Goal: Task Accomplishment & Management: Manage account settings

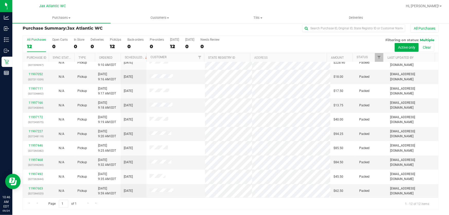
scroll to position [35, 0]
click at [35, 194] on link "11997854" at bounding box center [36, 196] width 14 height 4
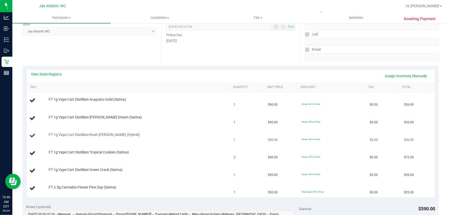
scroll to position [74, 0]
click at [52, 74] on link "View State Registry" at bounding box center [46, 73] width 31 height 5
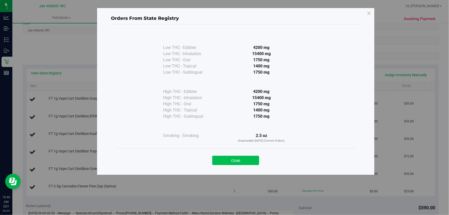
click at [223, 157] on button "Close" at bounding box center [235, 160] width 47 height 9
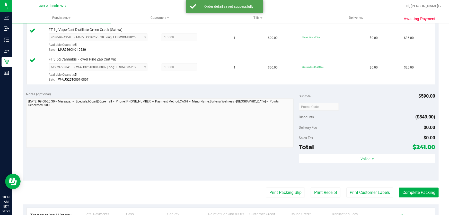
scroll to position [308, 0]
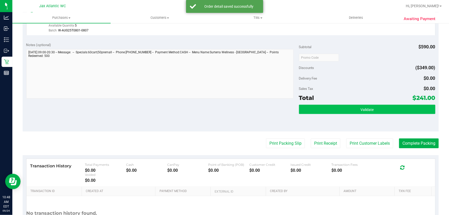
drag, startPoint x: 353, startPoint y: 116, endPoint x: 355, endPoint y: 111, distance: 5.8
click at [353, 115] on div "Validate" at bounding box center [367, 116] width 136 height 23
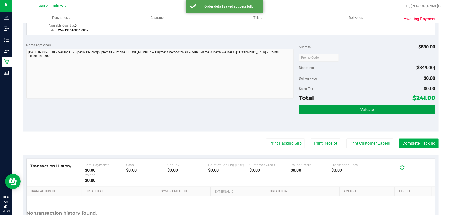
click at [355, 111] on button "Validate" at bounding box center [367, 109] width 136 height 9
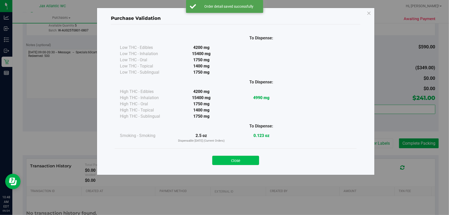
click at [235, 162] on button "Close" at bounding box center [235, 160] width 47 height 9
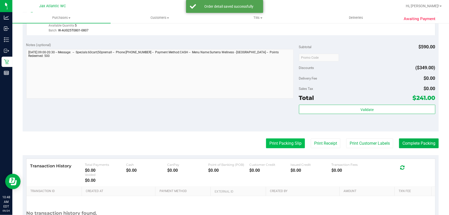
click at [275, 145] on button "Print Packing Slip" at bounding box center [285, 143] width 39 height 10
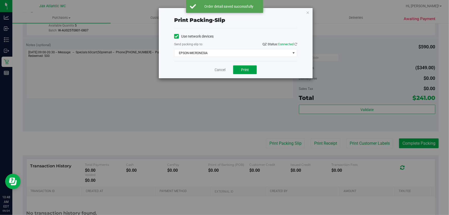
click at [245, 68] on span "Print" at bounding box center [245, 70] width 8 height 4
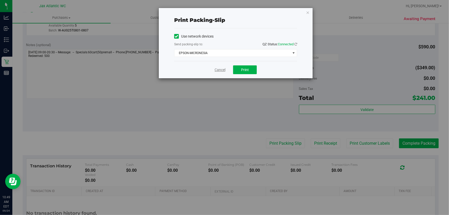
click at [215, 69] on link "Cancel" at bounding box center [220, 69] width 11 height 5
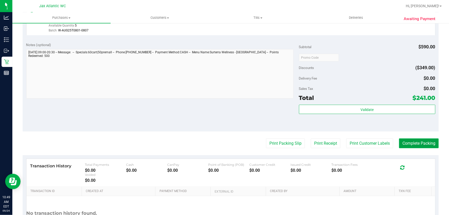
click at [414, 138] on button "Complete Packing" at bounding box center [419, 143] width 40 height 10
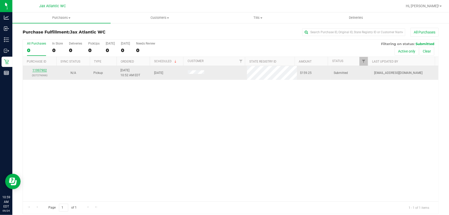
click at [40, 69] on link "11997902" at bounding box center [39, 70] width 14 height 4
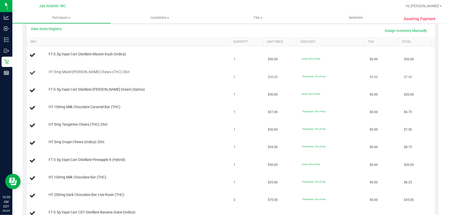
scroll to position [70, 0]
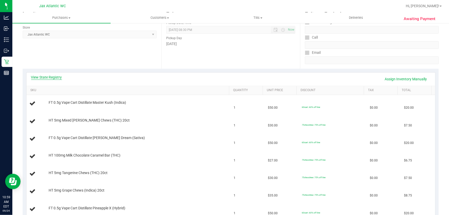
click at [59, 76] on link "View State Registry" at bounding box center [46, 77] width 31 height 5
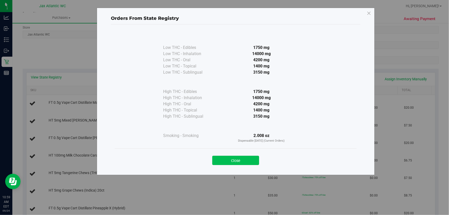
click at [243, 160] on button "Close" at bounding box center [235, 160] width 47 height 9
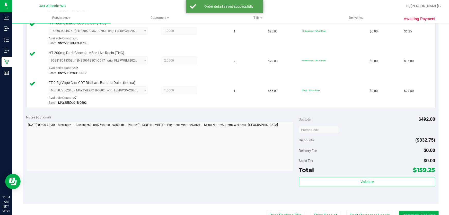
scroll to position [398, 0]
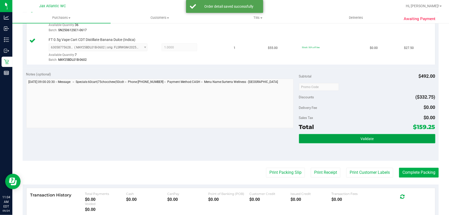
click at [363, 142] on button "Validate" at bounding box center [367, 138] width 136 height 9
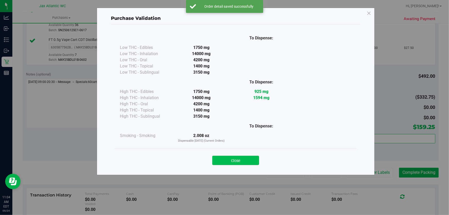
click at [244, 160] on button "Close" at bounding box center [235, 160] width 47 height 9
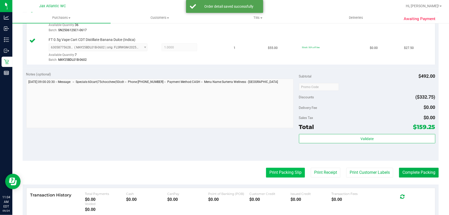
click at [295, 174] on button "Print Packing Slip" at bounding box center [285, 173] width 39 height 10
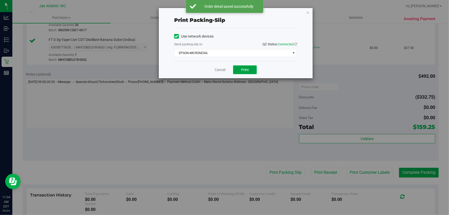
click at [247, 71] on span "Print" at bounding box center [245, 70] width 8 height 4
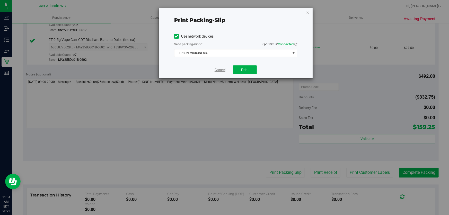
click at [216, 67] on link "Cancel" at bounding box center [220, 69] width 11 height 5
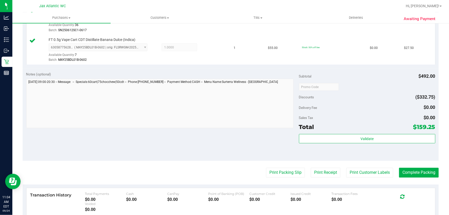
click at [395, 168] on div "Print Packing Slip Print Receipt Print Customer Labels Complete Packing" at bounding box center [231, 173] width 416 height 10
click at [399, 170] on button "Complete Packing" at bounding box center [419, 173] width 40 height 10
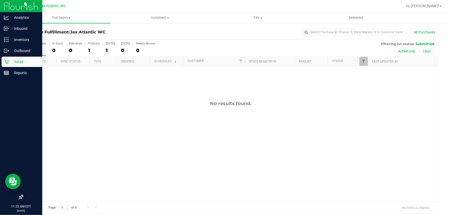
click at [3, 61] on div "Retail" at bounding box center [22, 62] width 41 height 10
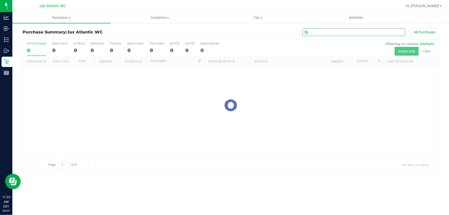
click at [351, 34] on input "text" at bounding box center [353, 32] width 103 height 8
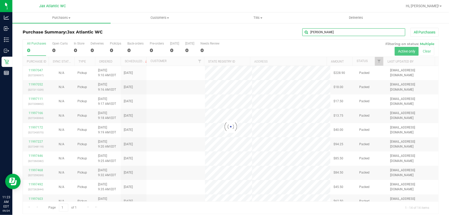
type input "[PERSON_NAME]"
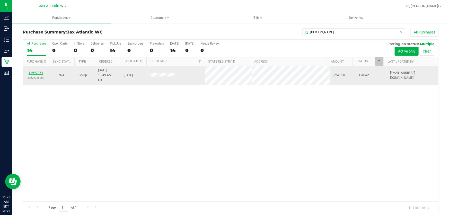
click at [36, 71] on link "11997854" at bounding box center [36, 73] width 14 height 4
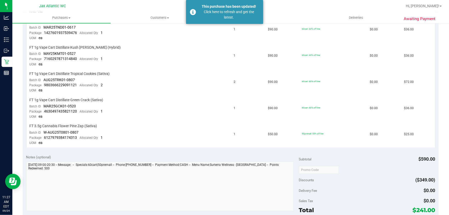
scroll to position [140, 0]
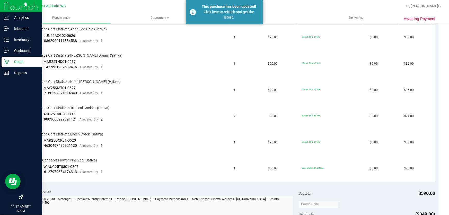
click at [6, 63] on icon at bounding box center [6, 61] width 5 height 5
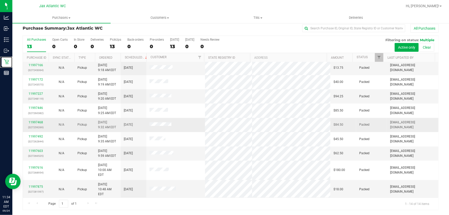
scroll to position [64, 0]
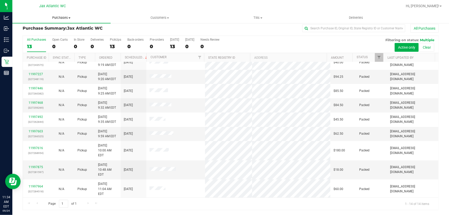
click at [72, 19] on span "Purchases" at bounding box center [61, 17] width 98 height 5
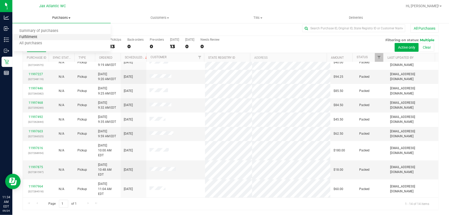
click at [35, 35] on span "Fulfillment" at bounding box center [28, 37] width 32 height 4
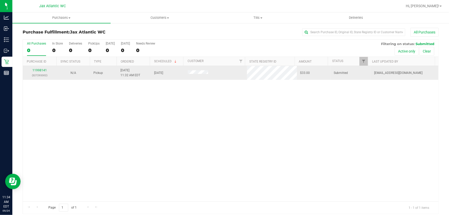
click at [44, 72] on div "11998141 (327293302)" at bounding box center [40, 73] width 28 height 10
click at [44, 71] on link "11998141" at bounding box center [39, 70] width 14 height 4
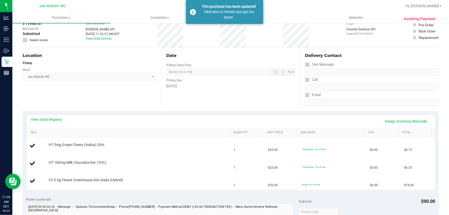
scroll to position [23, 0]
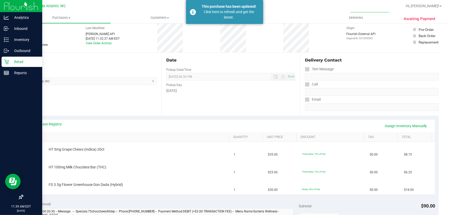
click at [10, 61] on p "Retail" at bounding box center [24, 62] width 31 height 6
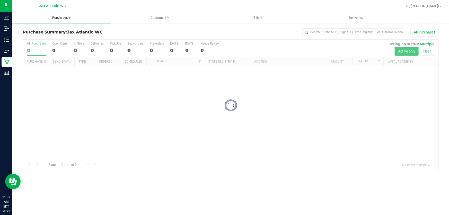
click at [57, 14] on uib-tab-heading "Purchases Summary of purchases Fulfillment All purchases" at bounding box center [61, 17] width 98 height 11
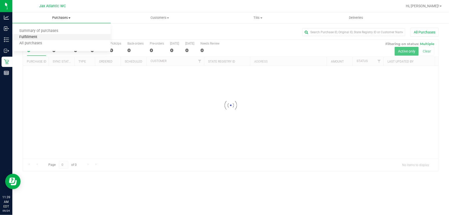
click at [41, 37] on span "Fulfillment" at bounding box center [28, 37] width 32 height 4
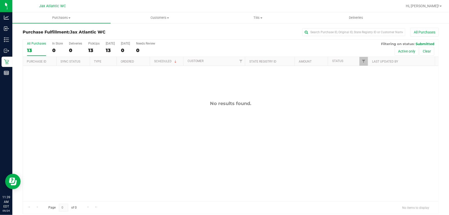
click at [217, 153] on div "No results found." at bounding box center [231, 151] width 416 height 170
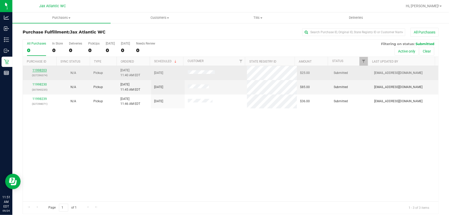
click at [39, 71] on link "11998203" at bounding box center [39, 70] width 14 height 4
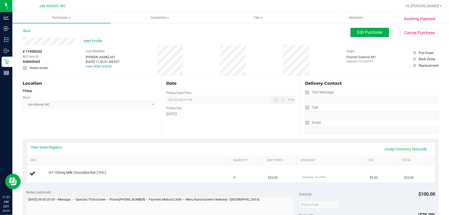
click at [46, 142] on div "View State Registry Assign Inventory Manually SKU Quantity Unit Price Discount …" at bounding box center [231, 162] width 416 height 47
click at [47, 145] on link "View State Registry" at bounding box center [46, 147] width 31 height 5
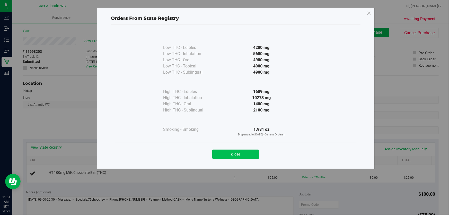
click at [232, 151] on button "Close" at bounding box center [235, 153] width 47 height 9
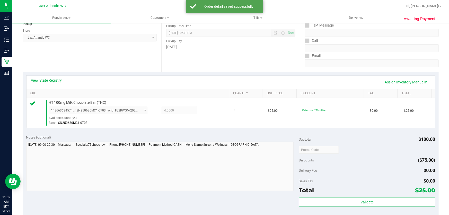
scroll to position [140, 0]
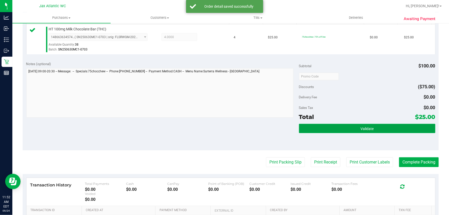
click at [360, 129] on span "Validate" at bounding box center [366, 129] width 13 height 4
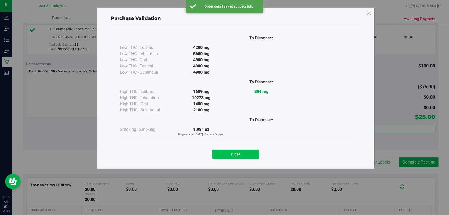
click at [248, 153] on button "Close" at bounding box center [235, 153] width 47 height 9
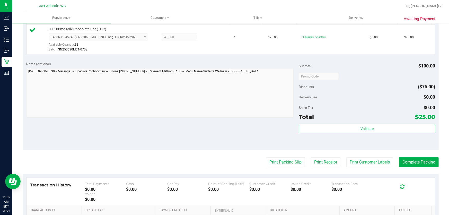
click at [288, 169] on purchase-details "Back Edit Purchase Cancel Purchase View Profile # 11998203 BioTrack ID: - Submi…" at bounding box center [231, 79] width 416 height 383
click at [287, 165] on button "Print Packing Slip" at bounding box center [285, 162] width 39 height 10
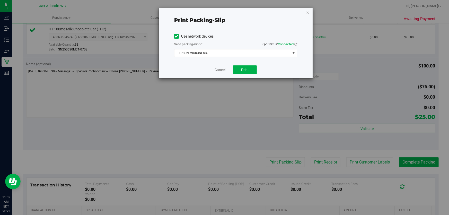
click at [242, 65] on div "Cancel Print" at bounding box center [235, 69] width 123 height 17
click at [244, 70] on span "Print" at bounding box center [245, 70] width 8 height 4
click at [225, 69] on link "Cancel" at bounding box center [220, 69] width 11 height 5
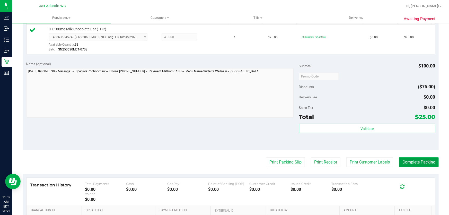
click at [409, 158] on button "Complete Packing" at bounding box center [419, 162] width 40 height 10
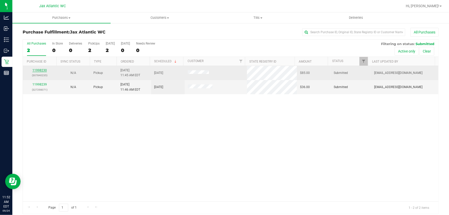
click at [44, 71] on link "11998230" at bounding box center [39, 70] width 14 height 4
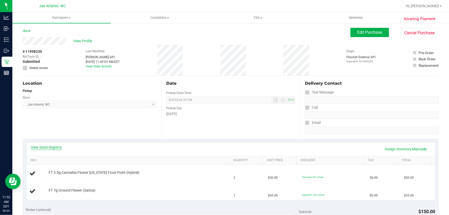
click at [46, 148] on link "View State Registry" at bounding box center [46, 147] width 31 height 5
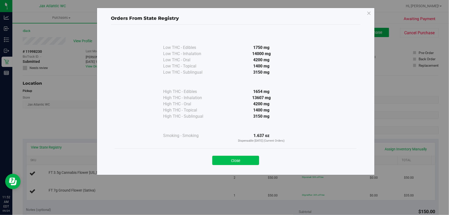
click at [250, 158] on button "Close" at bounding box center [235, 160] width 47 height 9
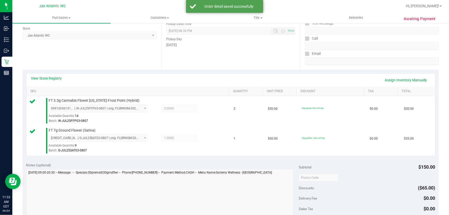
scroll to position [117, 0]
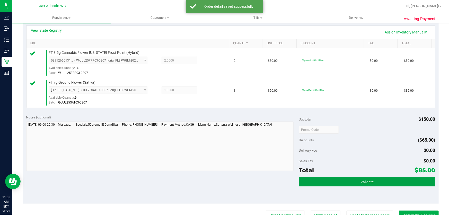
click at [373, 185] on button "Validate" at bounding box center [367, 181] width 136 height 9
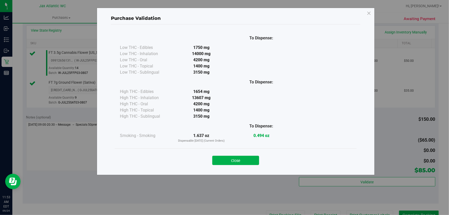
drag, startPoint x: 216, startPoint y: 155, endPoint x: 254, endPoint y: 167, distance: 40.3
click at [216, 156] on button "Close" at bounding box center [235, 160] width 47 height 9
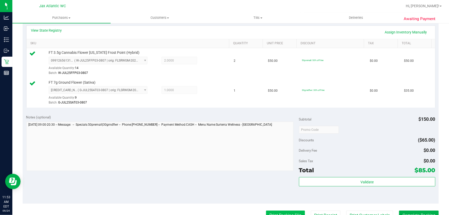
click at [277, 213] on button "Print Packing Slip" at bounding box center [285, 215] width 39 height 10
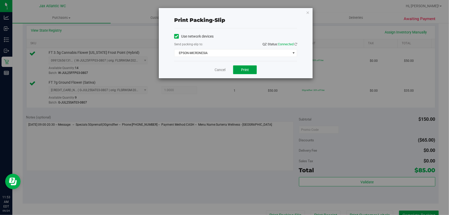
click at [240, 71] on button "Print" at bounding box center [245, 69] width 24 height 9
click at [215, 67] on link "Cancel" at bounding box center [220, 69] width 11 height 5
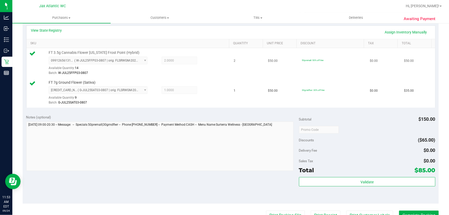
scroll to position [122, 0]
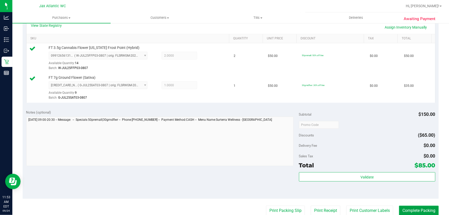
click at [423, 209] on button "Complete Packing" at bounding box center [419, 211] width 40 height 10
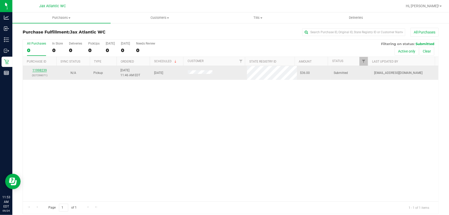
click at [43, 72] on link "11998239" at bounding box center [39, 70] width 14 height 4
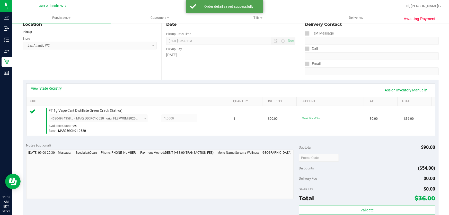
scroll to position [93, 0]
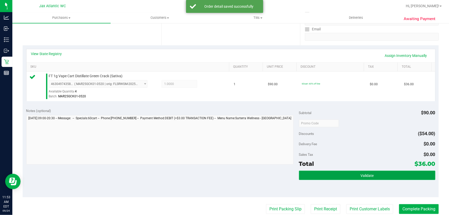
click at [394, 178] on button "Validate" at bounding box center [367, 175] width 136 height 9
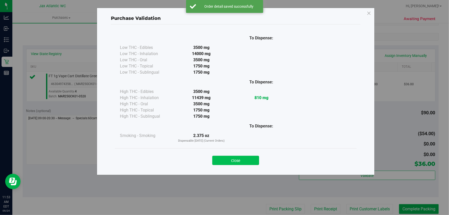
click at [235, 161] on button "Close" at bounding box center [235, 160] width 47 height 9
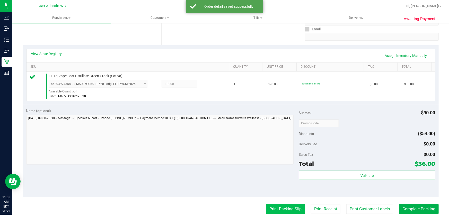
click at [284, 204] on button "Print Packing Slip" at bounding box center [285, 209] width 39 height 10
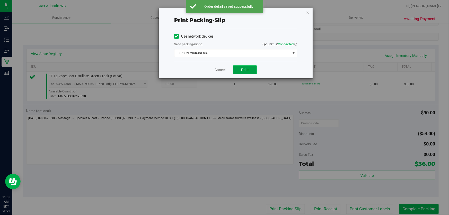
click at [247, 69] on span "Print" at bounding box center [245, 70] width 8 height 4
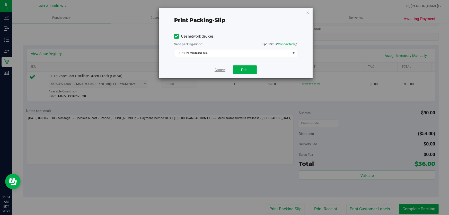
click at [222, 71] on link "Cancel" at bounding box center [220, 69] width 11 height 5
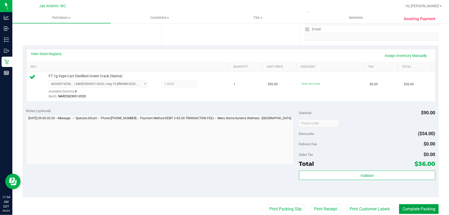
click at [414, 205] on button "Complete Packing" at bounding box center [419, 209] width 40 height 10
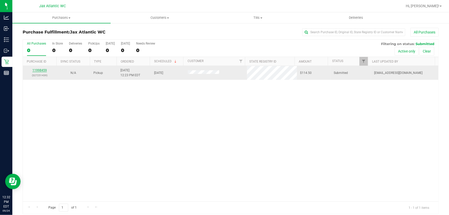
click at [42, 69] on link "11998459" at bounding box center [39, 70] width 14 height 4
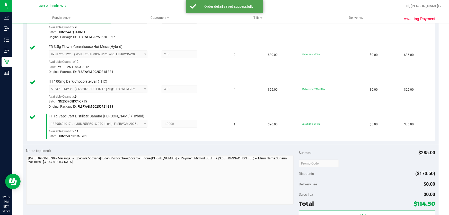
scroll to position [187, 0]
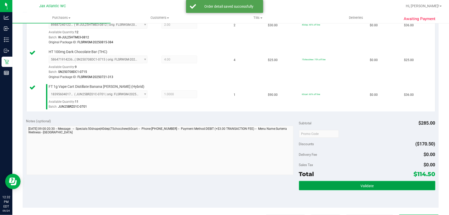
click at [337, 181] on button "Validate" at bounding box center [367, 185] width 136 height 9
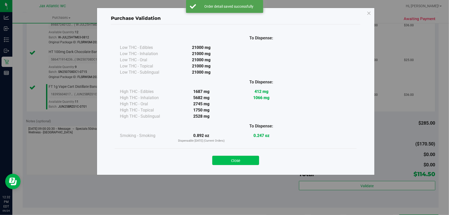
click at [228, 157] on button "Close" at bounding box center [235, 160] width 47 height 9
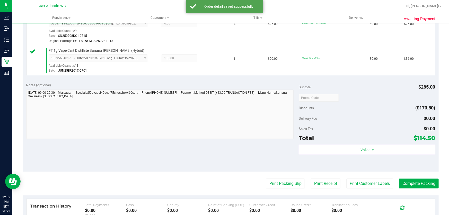
scroll to position [257, 0]
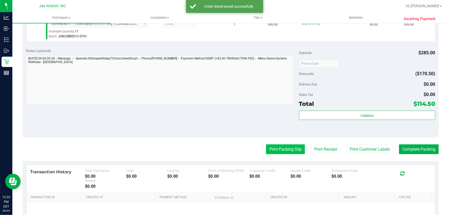
click at [284, 153] on button "Print Packing Slip" at bounding box center [285, 149] width 39 height 10
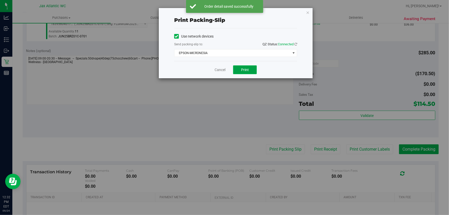
click at [234, 67] on button "Print" at bounding box center [245, 69] width 24 height 9
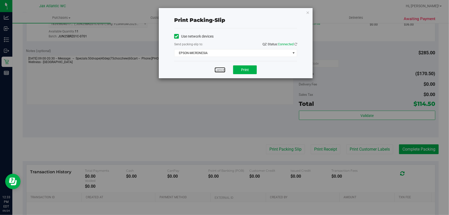
click at [218, 69] on link "Cancel" at bounding box center [220, 69] width 11 height 5
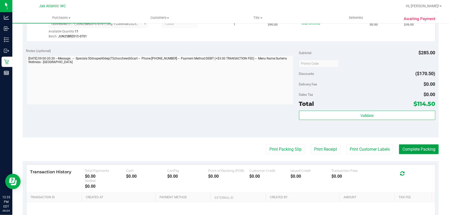
click at [426, 149] on button "Complete Packing" at bounding box center [419, 149] width 40 height 10
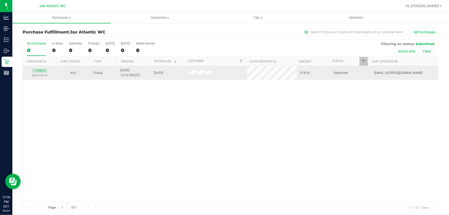
click at [36, 69] on link "11998541" at bounding box center [39, 70] width 14 height 4
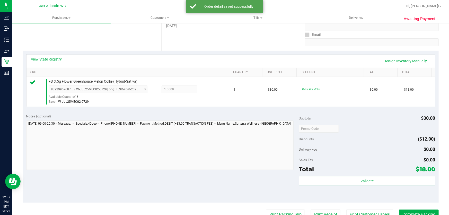
scroll to position [140, 0]
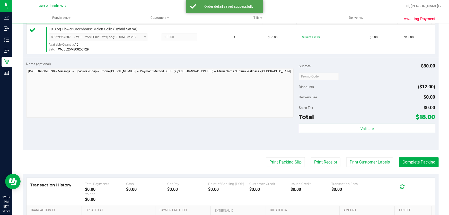
click at [361, 118] on div "Total $18.00" at bounding box center [367, 116] width 136 height 9
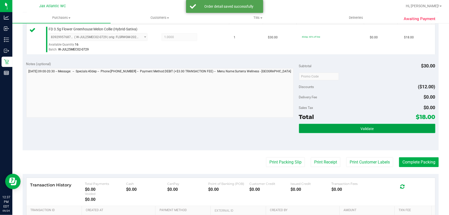
click at [360, 128] on span "Validate" at bounding box center [366, 129] width 13 height 4
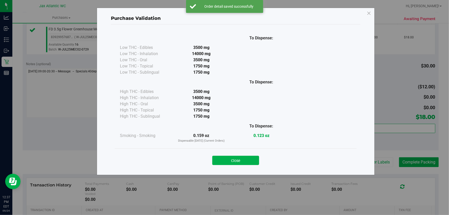
click at [253, 152] on div "Close" at bounding box center [236, 158] width 242 height 21
click at [252, 157] on button "Close" at bounding box center [235, 160] width 47 height 9
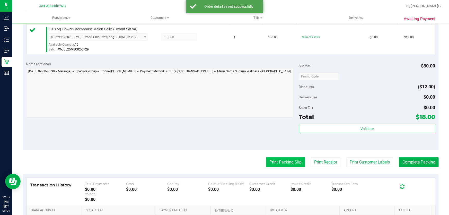
drag, startPoint x: 285, startPoint y: 168, endPoint x: 285, endPoint y: 163, distance: 4.9
click at [285, 167] on purchase-details "Back Edit Purchase Cancel Purchase View Profile # 11998541 BioTrack ID: - Submi…" at bounding box center [231, 79] width 416 height 383
click at [285, 161] on button "Print Packing Slip" at bounding box center [285, 162] width 39 height 10
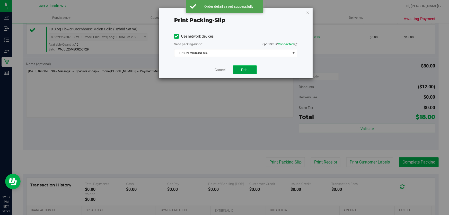
click at [250, 71] on button "Print" at bounding box center [245, 69] width 24 height 9
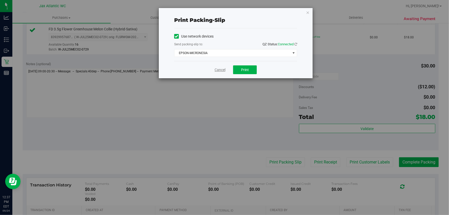
click at [221, 68] on link "Cancel" at bounding box center [220, 69] width 11 height 5
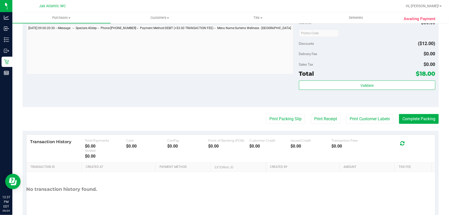
scroll to position [205, 0]
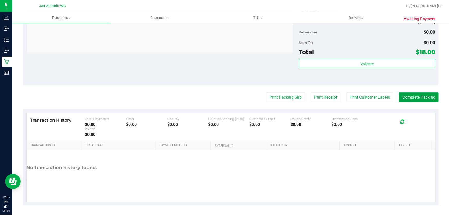
click at [415, 96] on button "Complete Packing" at bounding box center [419, 97] width 40 height 10
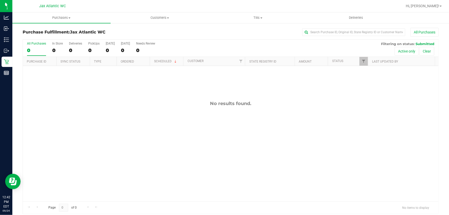
click at [188, 128] on div "No results found." at bounding box center [231, 151] width 416 height 170
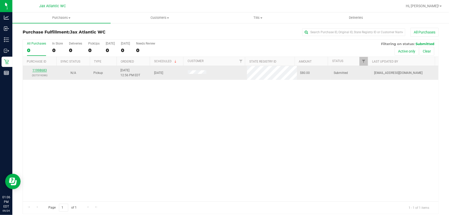
click at [42, 69] on link "11998683" at bounding box center [39, 70] width 14 height 4
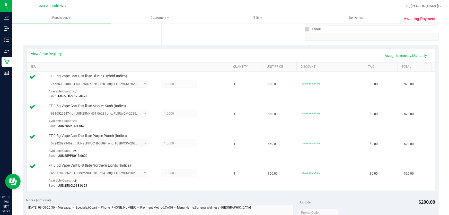
scroll to position [280, 0]
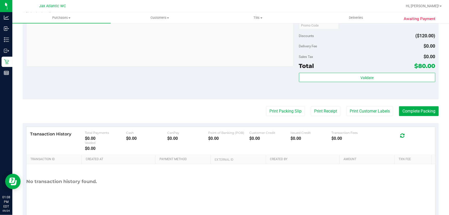
click at [337, 69] on div "Total $80.00" at bounding box center [367, 65] width 136 height 9
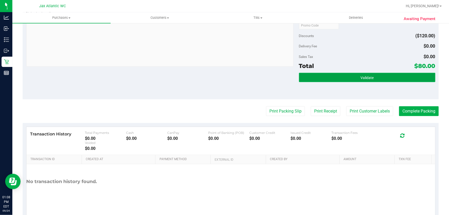
click at [337, 73] on button "Validate" at bounding box center [367, 77] width 136 height 9
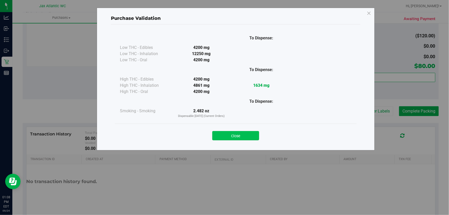
click at [248, 131] on button "Close" at bounding box center [235, 135] width 47 height 9
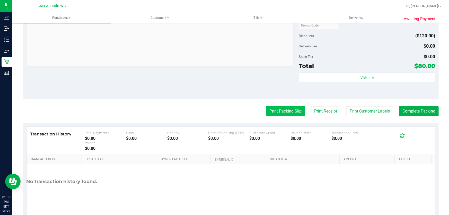
click at [286, 111] on button "Print Packing Slip" at bounding box center [285, 111] width 39 height 10
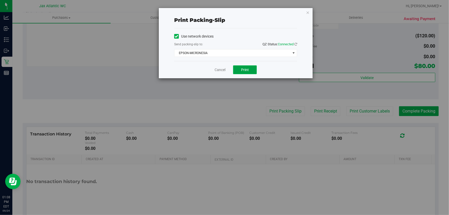
click at [240, 66] on button "Print" at bounding box center [245, 69] width 24 height 9
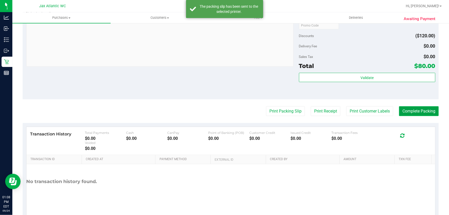
click at [419, 106] on button "Complete Packing" at bounding box center [419, 111] width 40 height 10
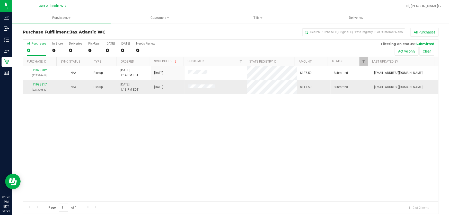
click at [39, 84] on link "11998817" at bounding box center [39, 85] width 14 height 4
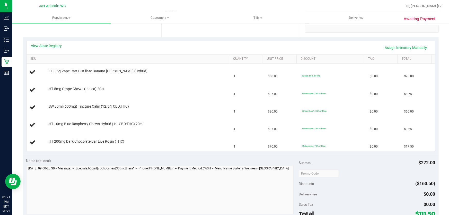
scroll to position [93, 0]
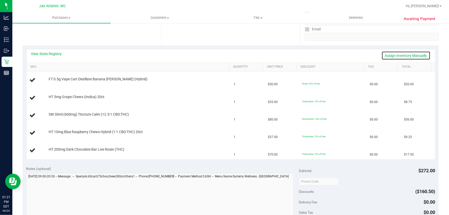
click at [395, 53] on link "Assign Inventory Manually" at bounding box center [406, 55] width 49 height 9
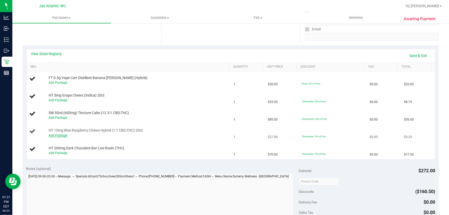
click at [60, 136] on link "Add Package" at bounding box center [58, 136] width 19 height 4
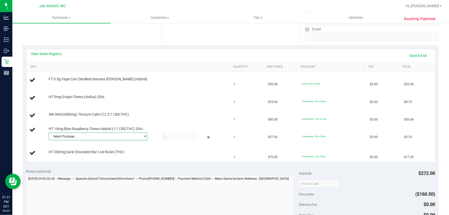
click at [69, 133] on span "Select Package" at bounding box center [95, 136] width 92 height 7
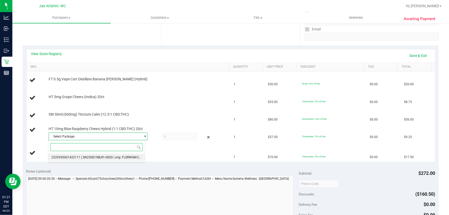
click at [90, 158] on span "( SN250819BLR1-0820 | orig: FLSRWGM-20250826-110 )" at bounding box center [120, 157] width 78 height 4
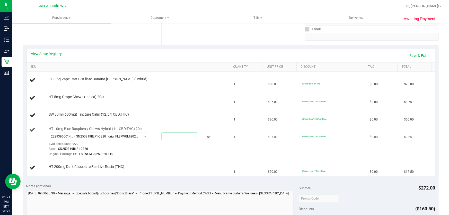
click at [177, 136] on span at bounding box center [180, 137] width 36 height 8
type input "1"
type input "1.0000"
click at [145, 144] on div "Available Quantity: 22" at bounding box center [101, 145] width 104 height 10
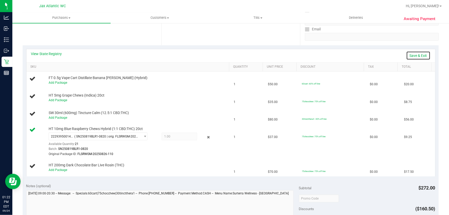
click at [412, 53] on link "Save & Exit" at bounding box center [418, 55] width 24 height 9
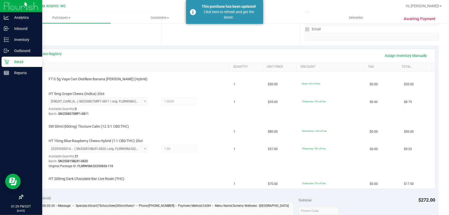
click at [11, 63] on p "Retail" at bounding box center [24, 62] width 31 height 6
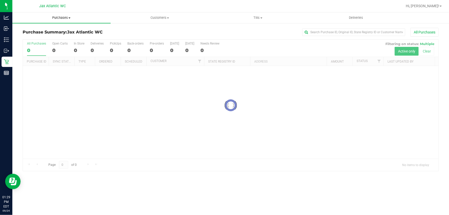
click at [65, 17] on span "Purchases" at bounding box center [61, 17] width 98 height 5
click at [45, 35] on li "Fulfillment" at bounding box center [61, 37] width 98 height 6
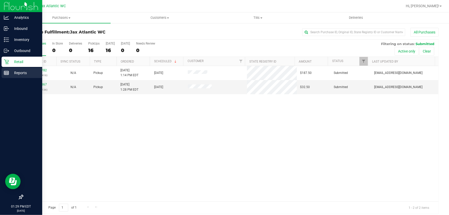
click at [6, 69] on div "Reports" at bounding box center [22, 73] width 41 height 10
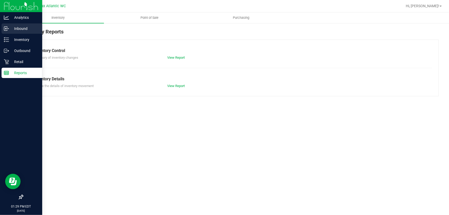
click at [16, 30] on p "Inbound" at bounding box center [24, 28] width 31 height 6
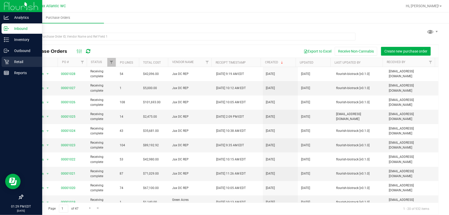
click at [9, 61] on p "Retail" at bounding box center [24, 62] width 31 height 6
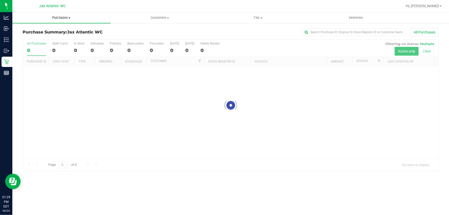
click at [60, 16] on span "Purchases" at bounding box center [61, 17] width 98 height 5
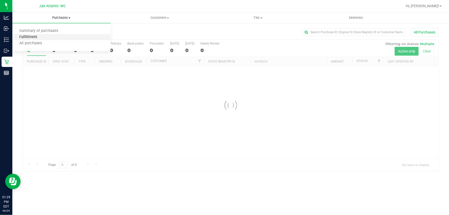
click at [39, 36] on span "Fulfillment" at bounding box center [28, 37] width 32 height 4
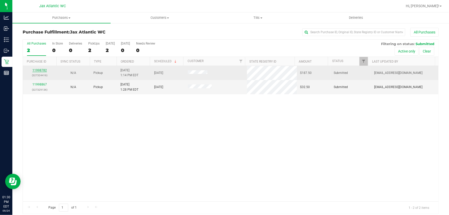
click at [41, 68] on link "11998782" at bounding box center [39, 70] width 14 height 4
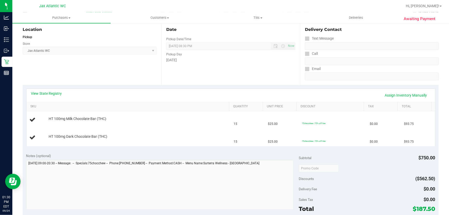
scroll to position [47, 0]
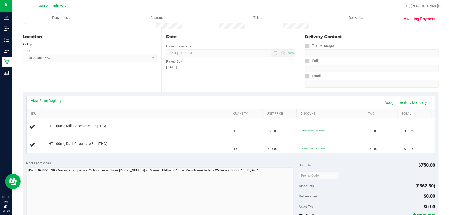
click at [55, 100] on link "View State Registry" at bounding box center [46, 100] width 31 height 5
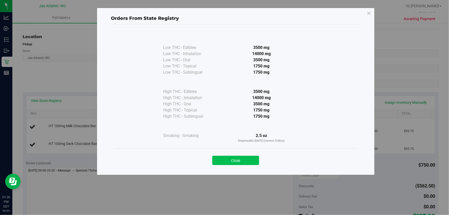
click at [242, 160] on button "Close" at bounding box center [235, 160] width 47 height 9
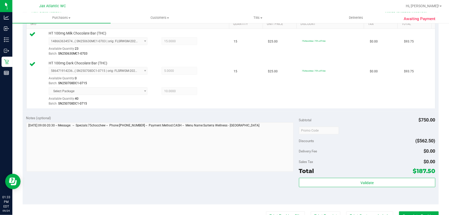
scroll to position [210, 0]
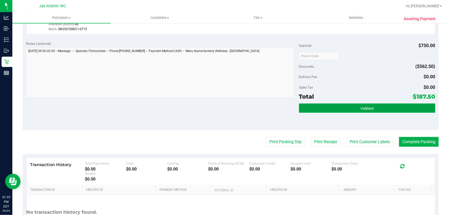
click at [360, 106] on span "Validate" at bounding box center [366, 108] width 13 height 4
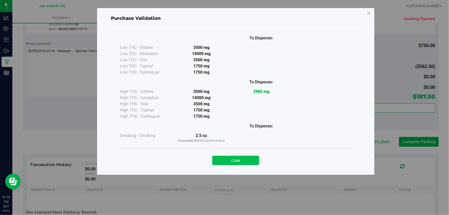
click at [239, 162] on button "Close" at bounding box center [235, 160] width 47 height 9
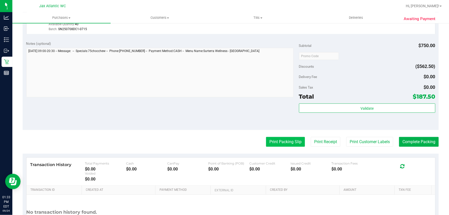
click at [276, 145] on button "Print Packing Slip" at bounding box center [285, 142] width 39 height 10
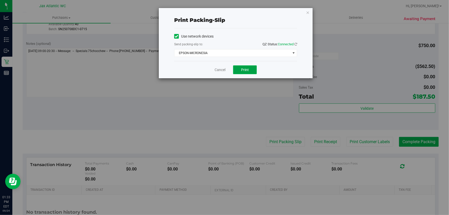
click at [237, 69] on button "Print" at bounding box center [245, 69] width 24 height 9
click at [222, 70] on link "Cancel" at bounding box center [220, 69] width 11 height 5
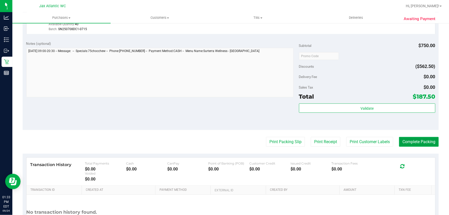
click at [408, 142] on button "Complete Packing" at bounding box center [419, 142] width 40 height 10
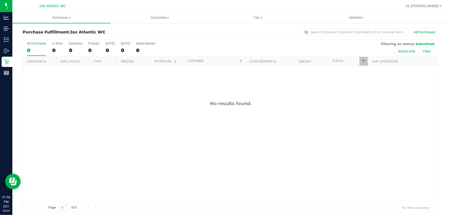
click at [146, 104] on div "No results found." at bounding box center [231, 104] width 416 height 6
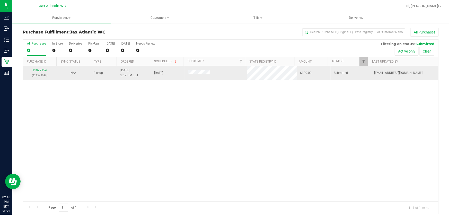
click at [38, 69] on link "11999154" at bounding box center [39, 70] width 14 height 4
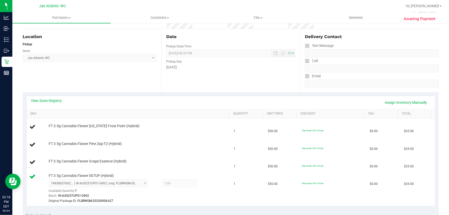
scroll to position [70, 0]
